Goal: Information Seeking & Learning: Learn about a topic

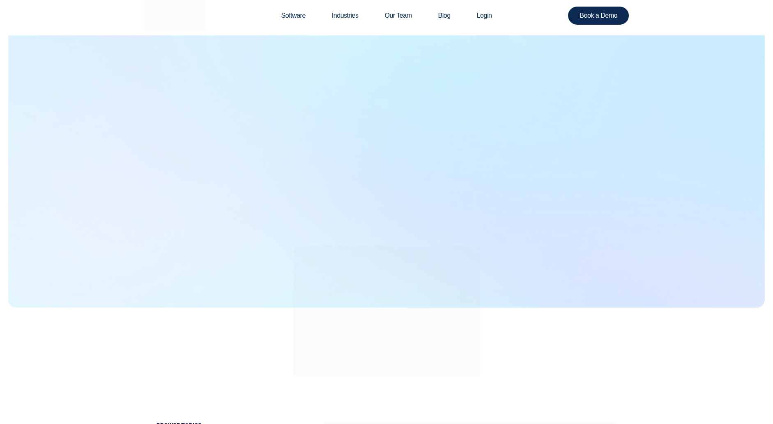
scroll to position [129, 0]
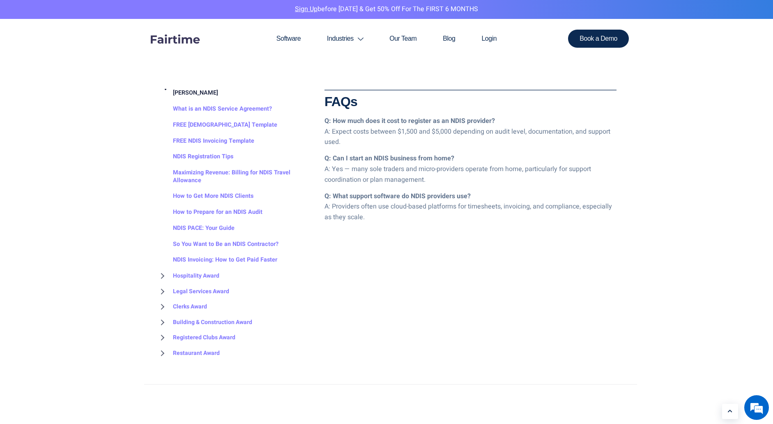
scroll to position [1513, 0]
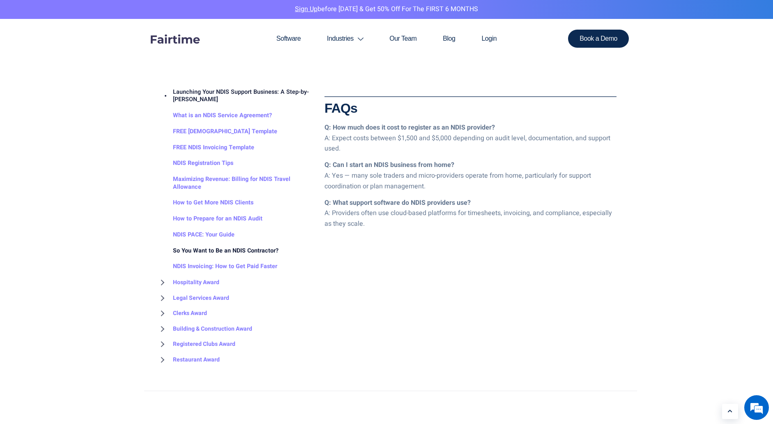
click at [245, 243] on link "So You Want to Be an NDIS Contractor?" at bounding box center [218, 251] width 122 height 16
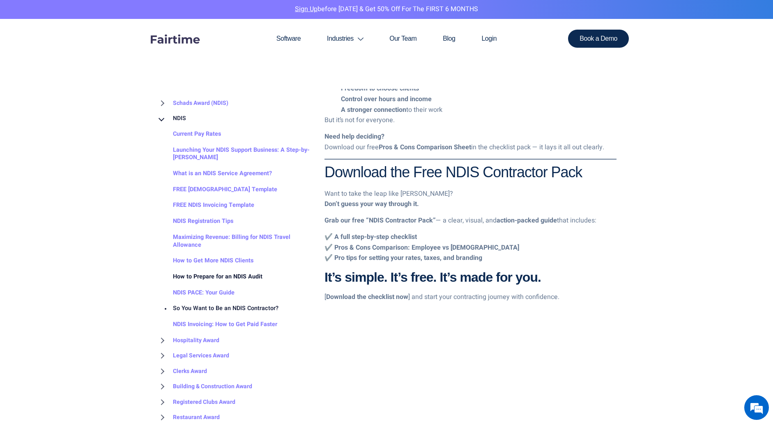
scroll to position [1356, 0]
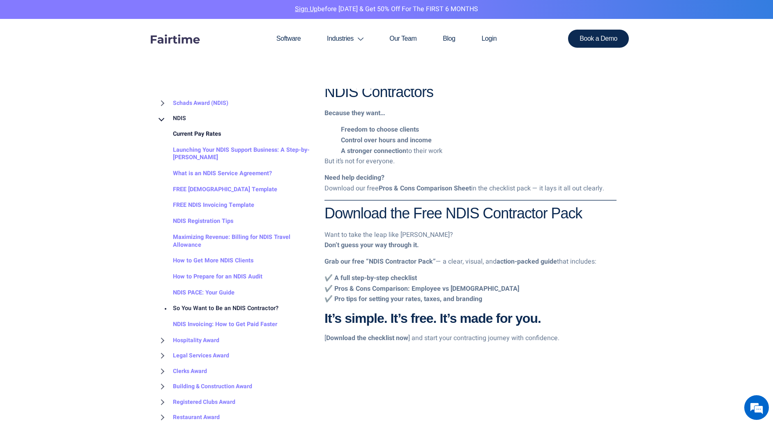
click at [210, 129] on link "Current Pay Rates" at bounding box center [189, 134] width 65 height 16
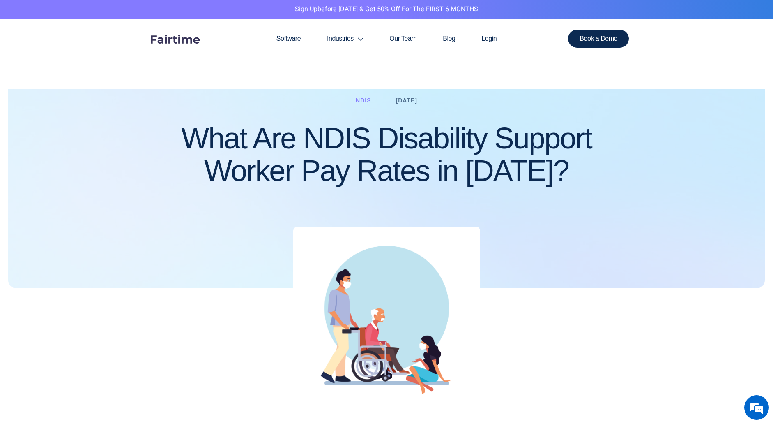
scroll to position [24, 0]
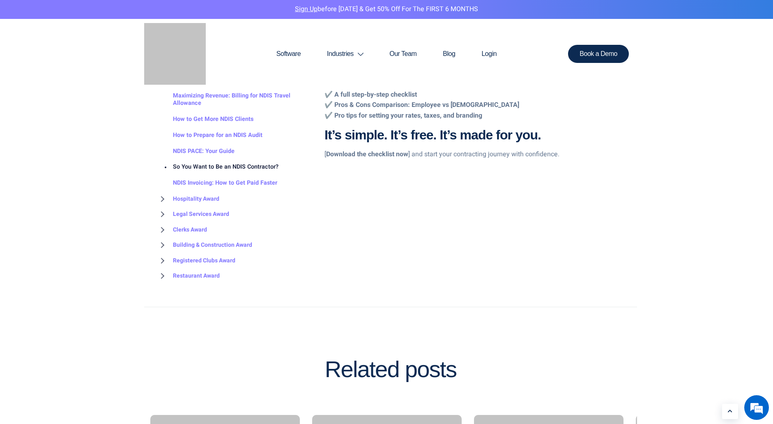
scroll to position [1557, 0]
